Goal: Task Accomplishment & Management: Manage account settings

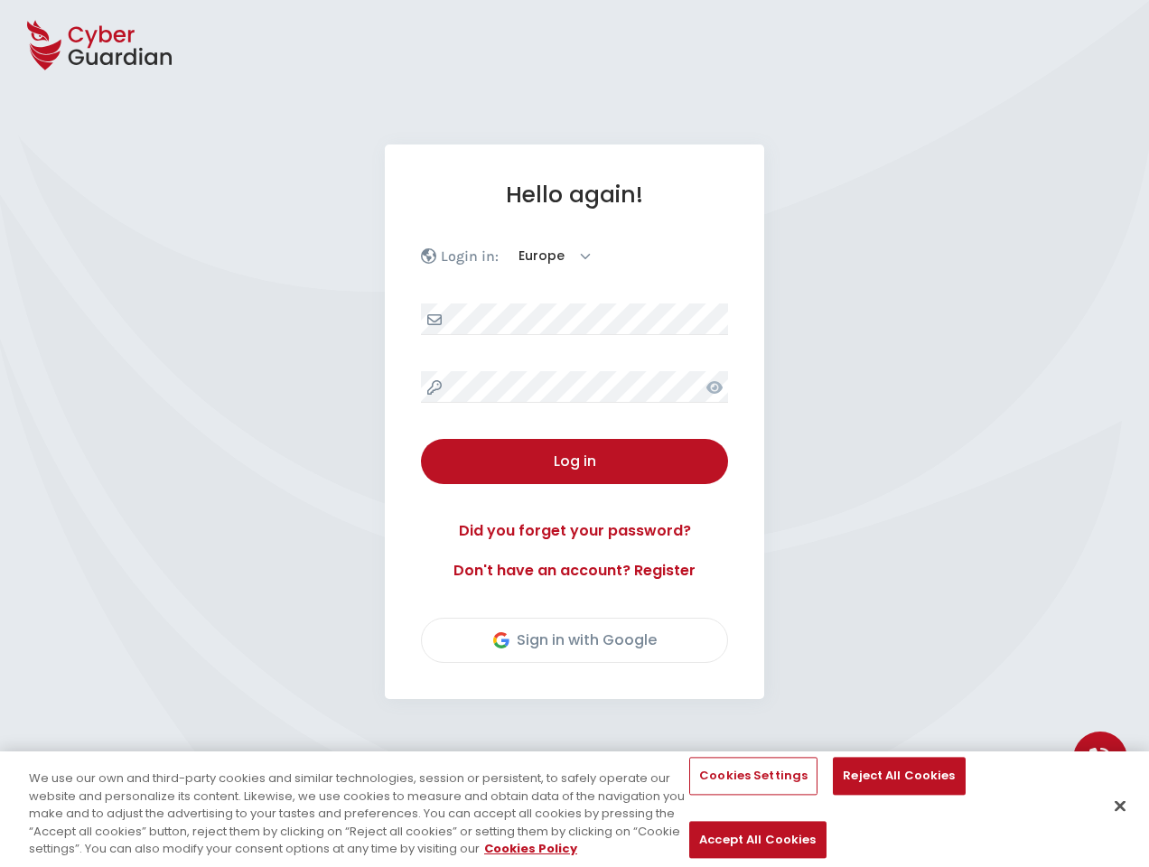
select select "English"
click at [575, 434] on div "Hello again! Login in: [GEOGRAPHIC_DATA] America Log in Did you forget your pas…" at bounding box center [574, 422] width 379 height 555
click at [99, 45] on icon at bounding box center [99, 45] width 145 height 63
click at [715, 387] on icon at bounding box center [715, 387] width 16 height 13
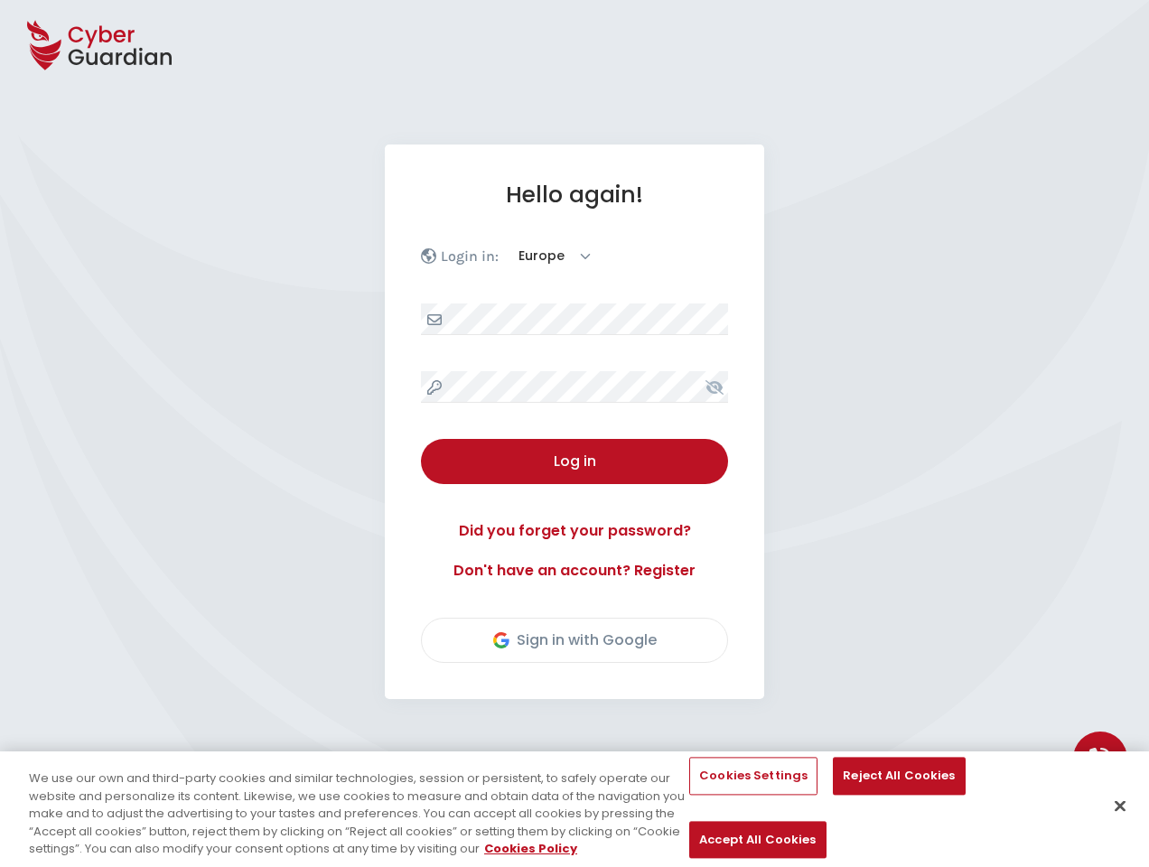
click at [575, 462] on div "Log in" at bounding box center [575, 462] width 280 height 22
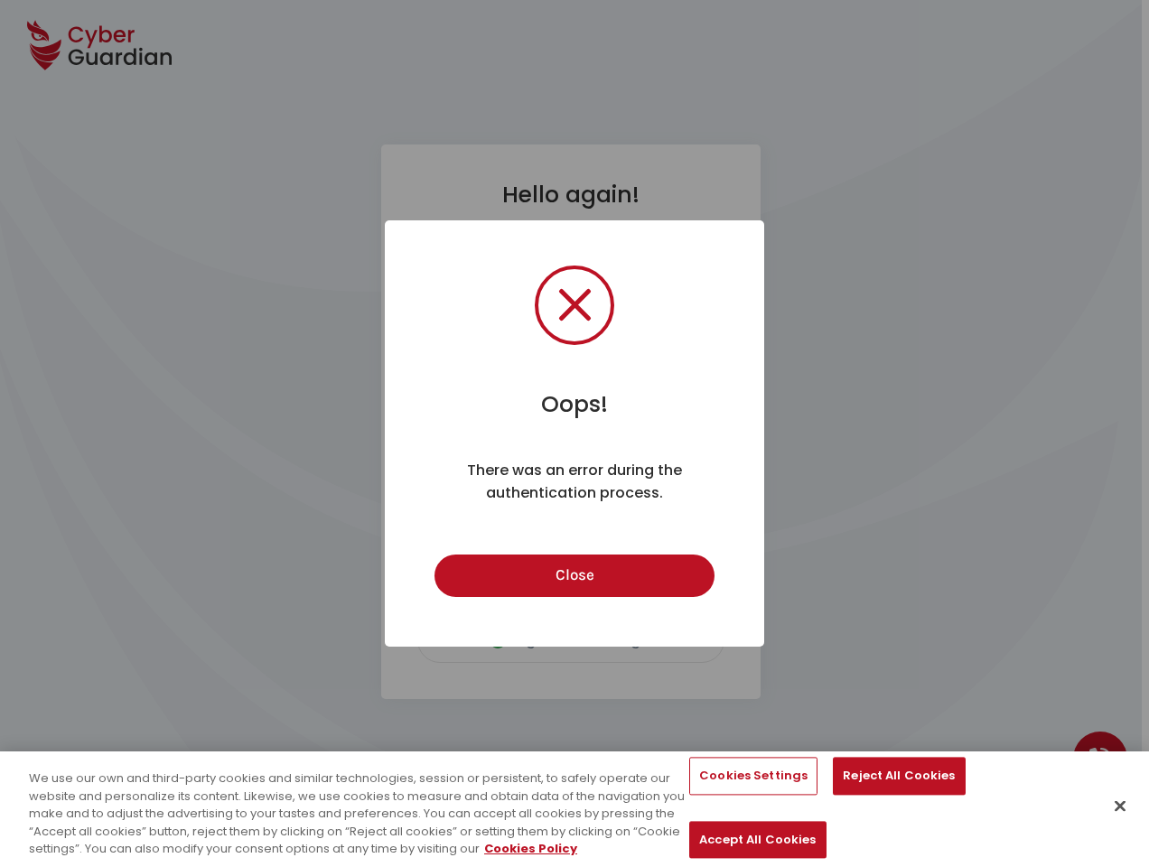
click at [575, 641] on div "Oops! × There was an error during the authentication process. Close Cancel" at bounding box center [574, 433] width 1149 height 867
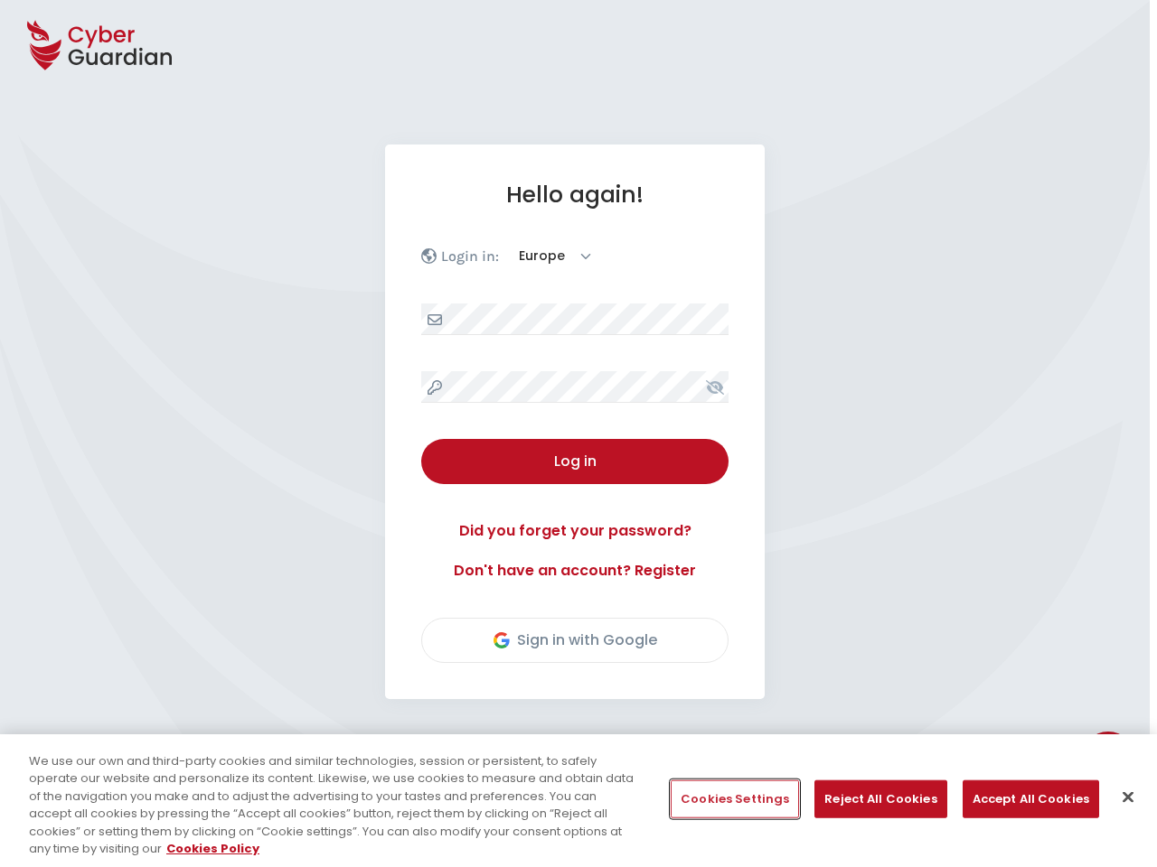
click at [734, 800] on button "Cookies Settings" at bounding box center [734, 800] width 128 height 38
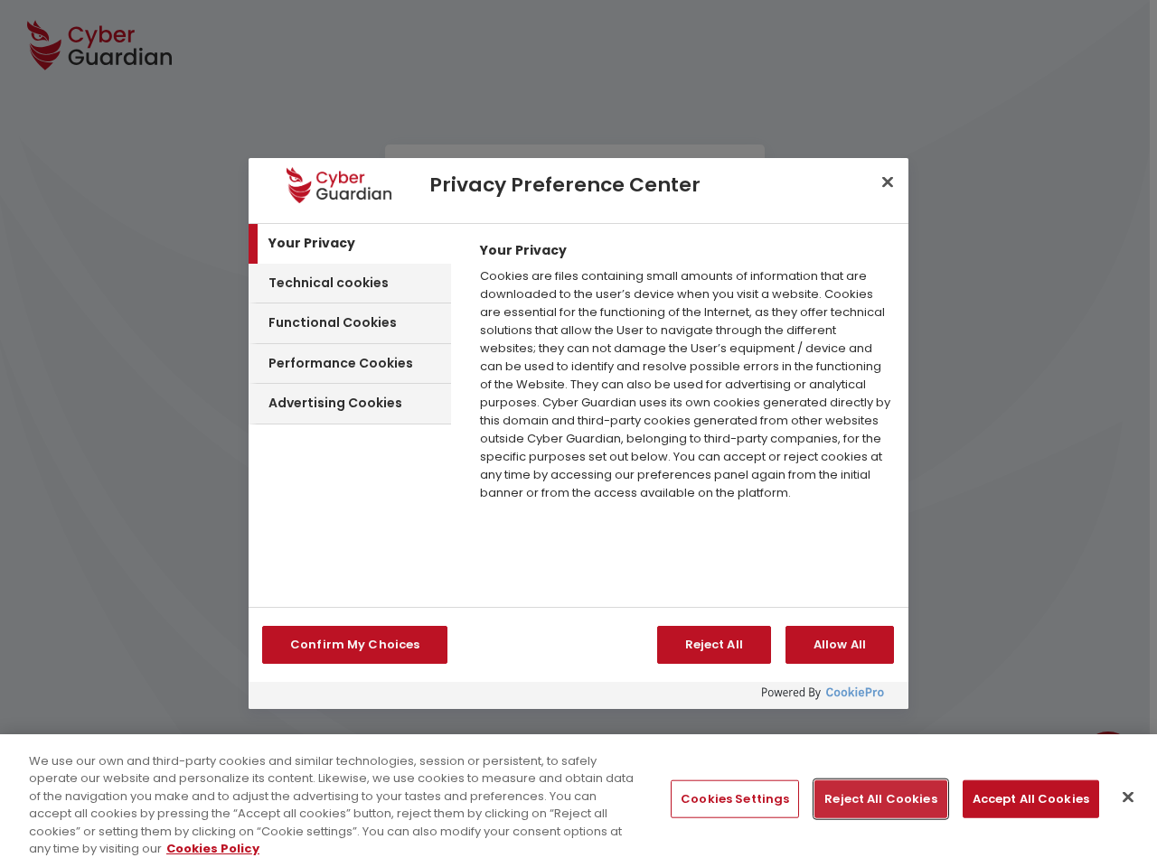
click at [873, 800] on button "Reject All Cookies" at bounding box center [880, 800] width 132 height 38
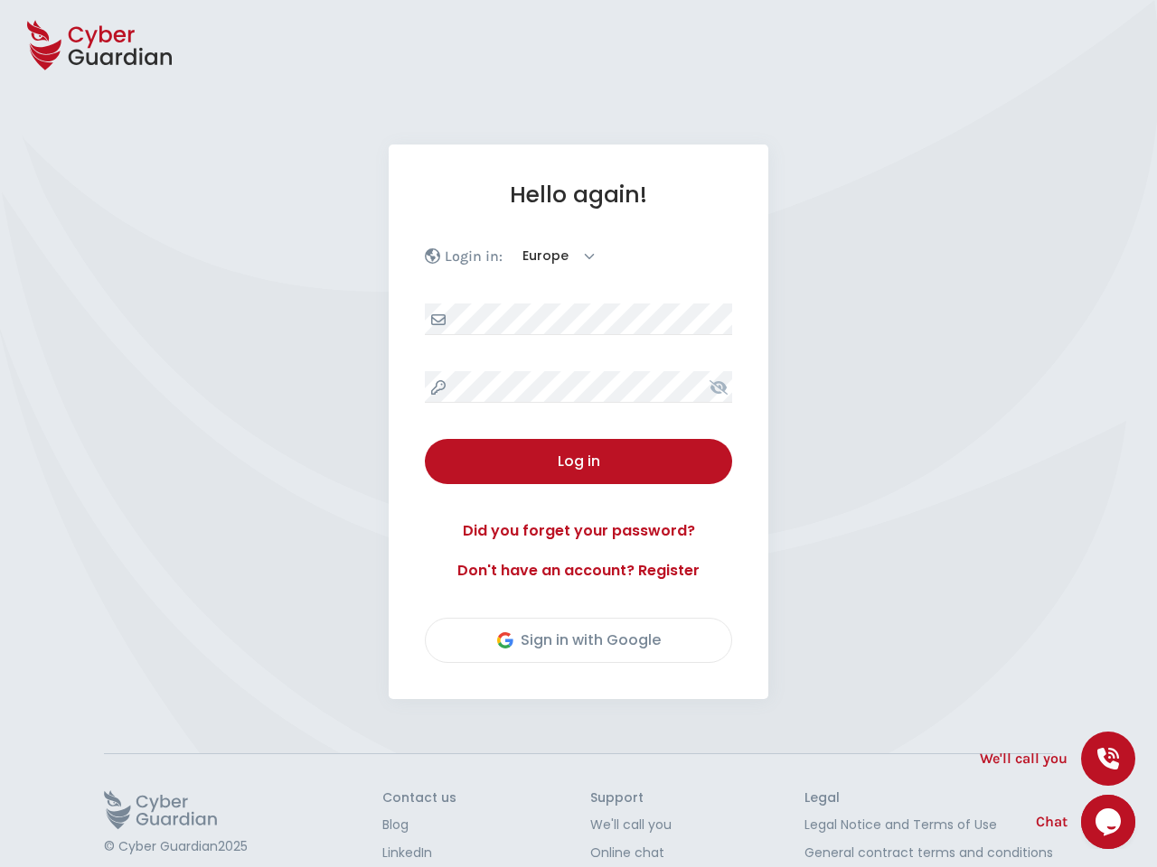
click at [1018, 800] on button "Accept All Cookies" at bounding box center [1030, 800] width 136 height 38
click at [1120, 798] on button "Close" at bounding box center [1121, 807] width 40 height 40
